Goal: Transaction & Acquisition: Obtain resource

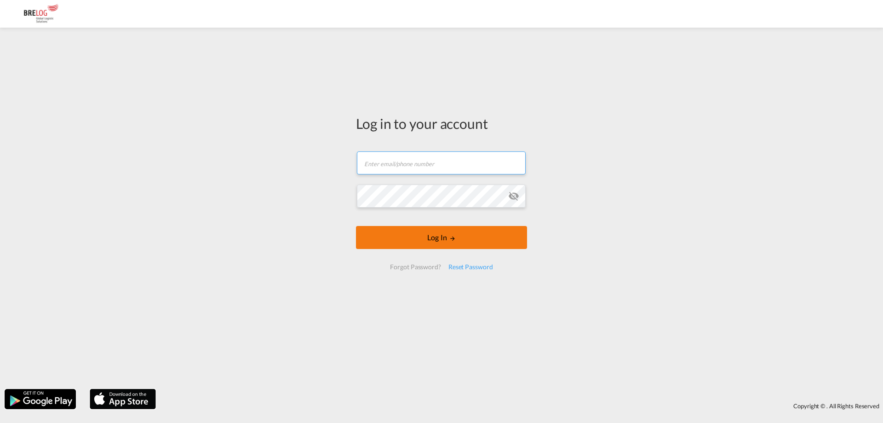
type input "[PERSON_NAME][EMAIL_ADDRESS][DOMAIN_NAME]"
click at [460, 237] on button "Log In" at bounding box center [441, 237] width 171 height 23
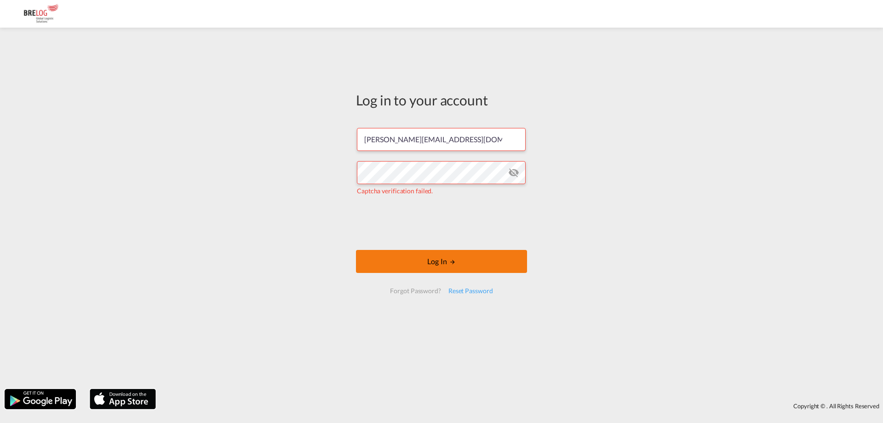
click at [455, 255] on button "Log In" at bounding box center [441, 261] width 171 height 23
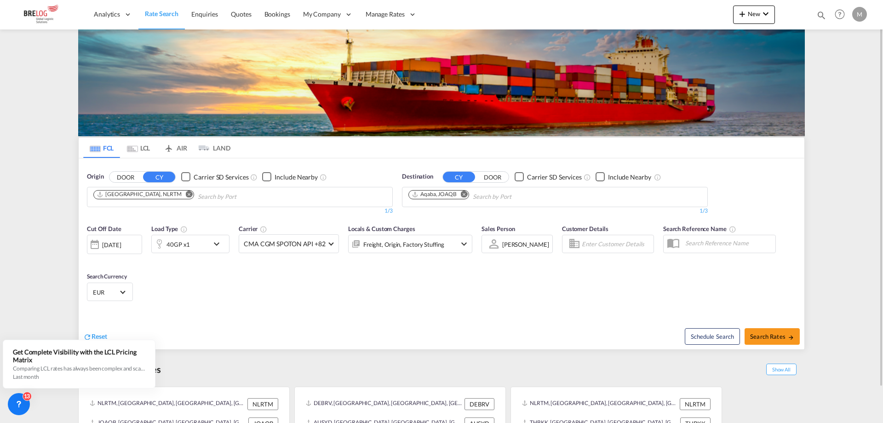
click at [464, 194] on md-icon "Remove" at bounding box center [464, 193] width 7 height 7
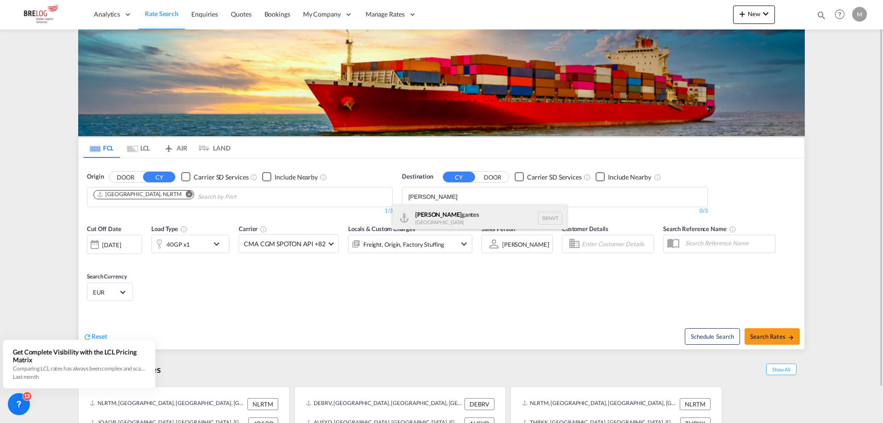
type input "[PERSON_NAME]"
click at [450, 213] on div "[PERSON_NAME] [GEOGRAPHIC_DATA] BRNVT" at bounding box center [479, 218] width 175 height 28
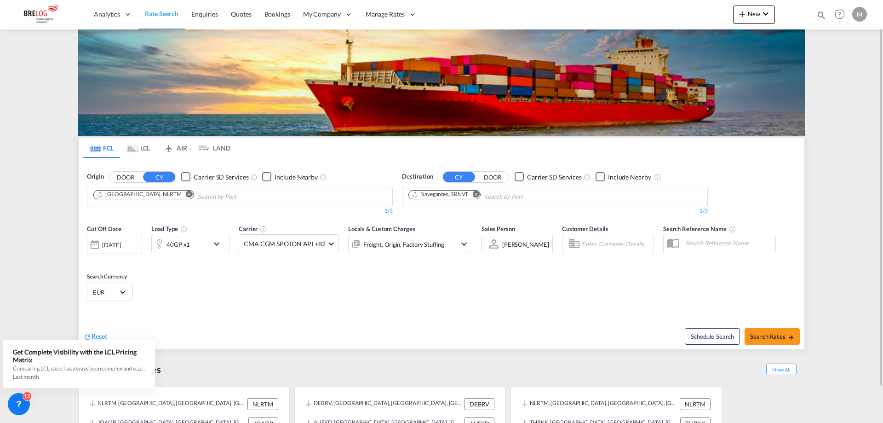
click at [214, 245] on md-icon "icon-chevron-down" at bounding box center [219, 243] width 16 height 11
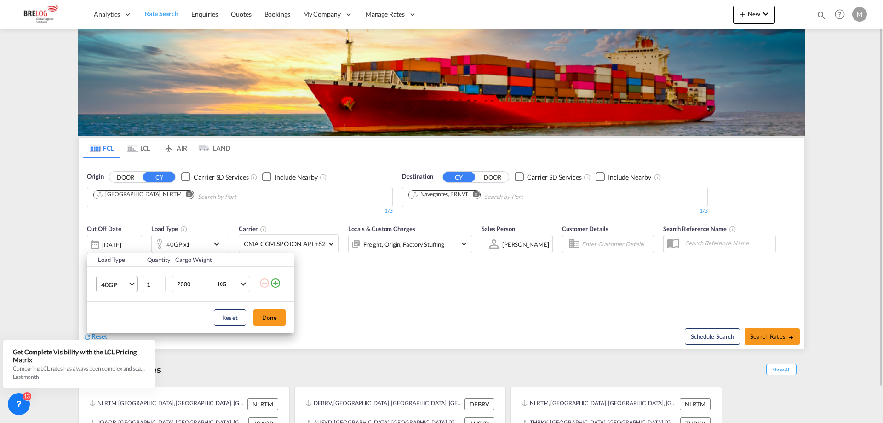
click at [127, 282] on span "40GP" at bounding box center [114, 284] width 27 height 9
click at [124, 261] on md-option "20GP" at bounding box center [125, 262] width 63 height 22
click at [259, 316] on button "Done" at bounding box center [270, 317] width 32 height 17
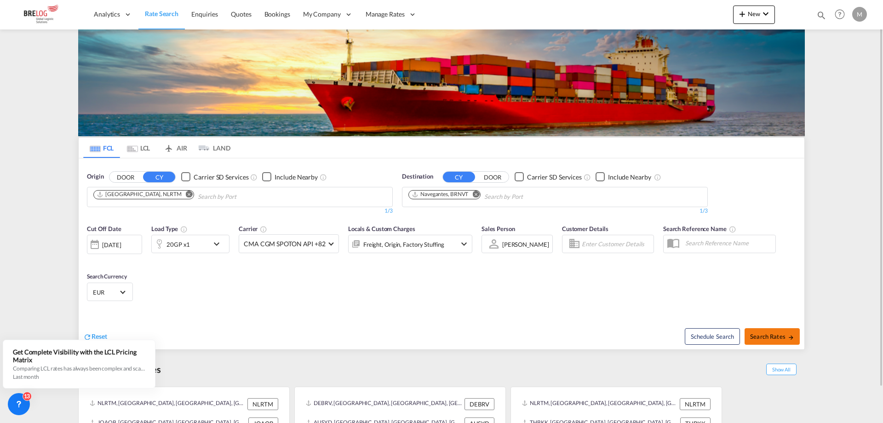
click at [768, 337] on span "Search Rates" at bounding box center [772, 336] width 44 height 7
type input "NLRTM to BRNVT / [DATE]"
